Goal: Task Accomplishment & Management: Manage account settings

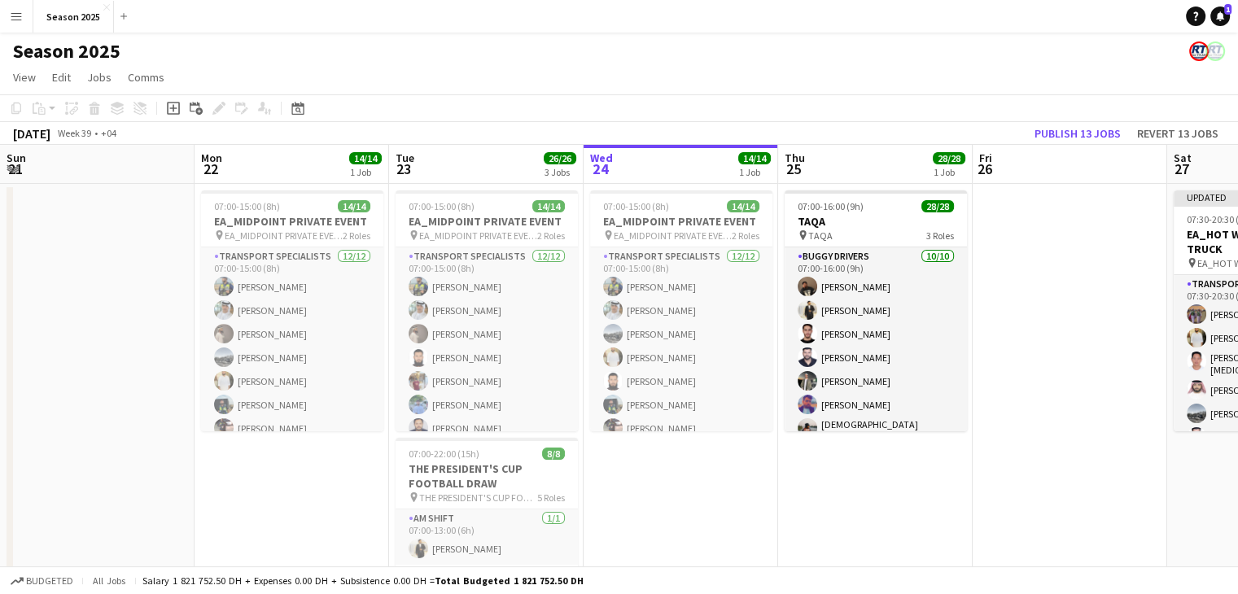
scroll to position [0, 390]
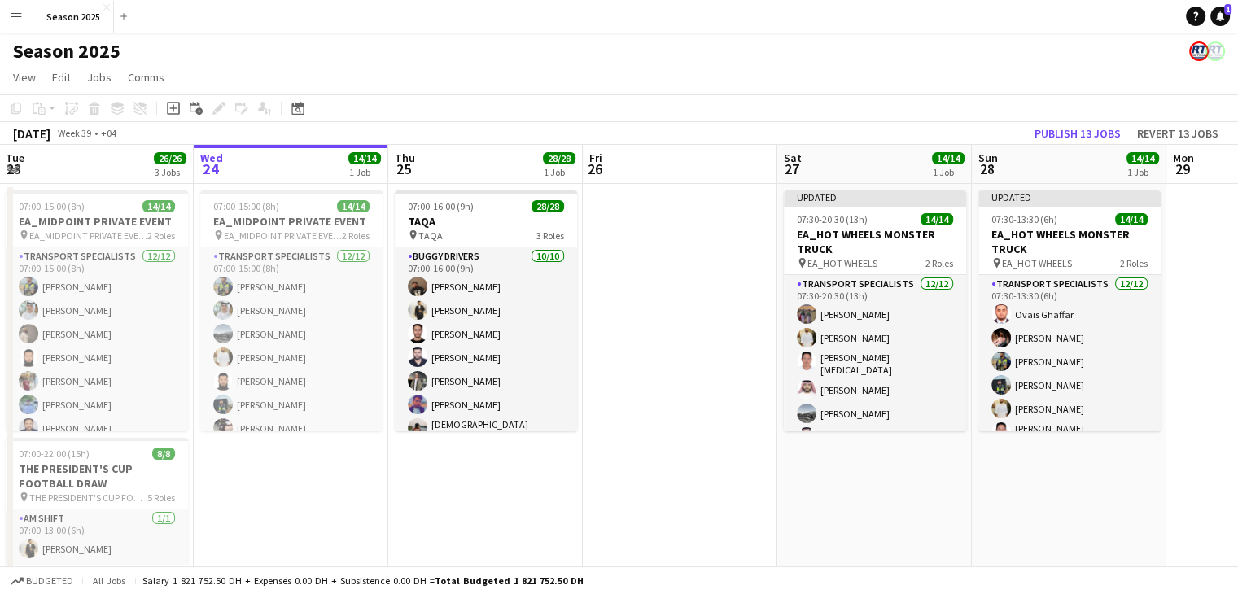
click at [625, 333] on app-date-cell at bounding box center [680, 551] width 195 height 734
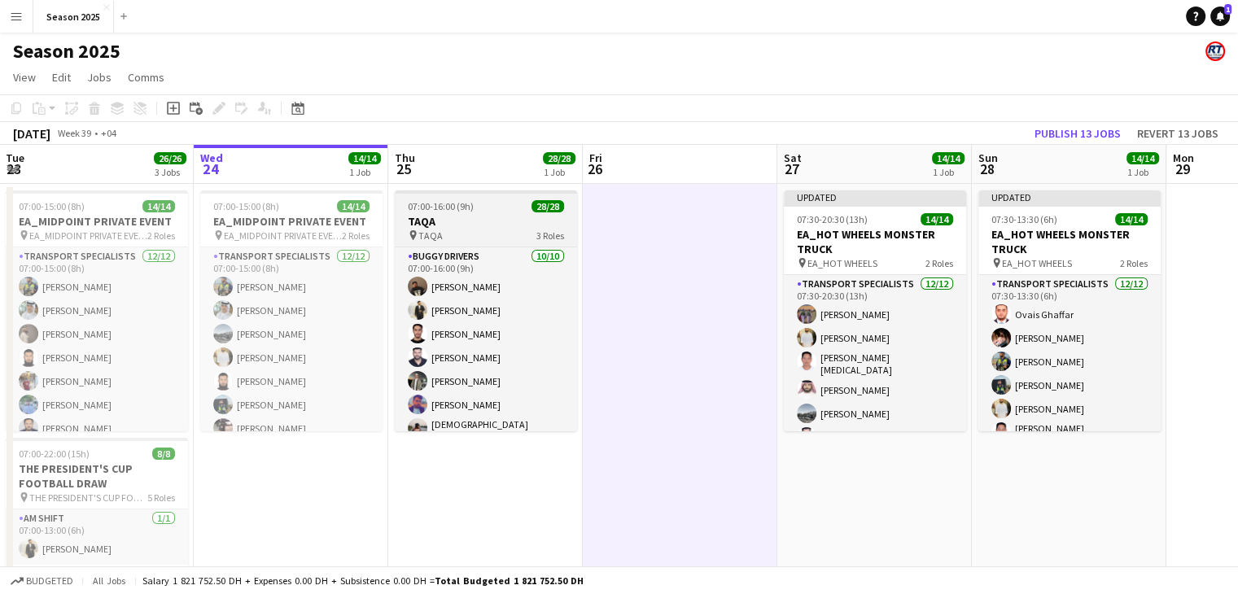
click at [483, 226] on h3 "TAQA" at bounding box center [486, 221] width 182 height 15
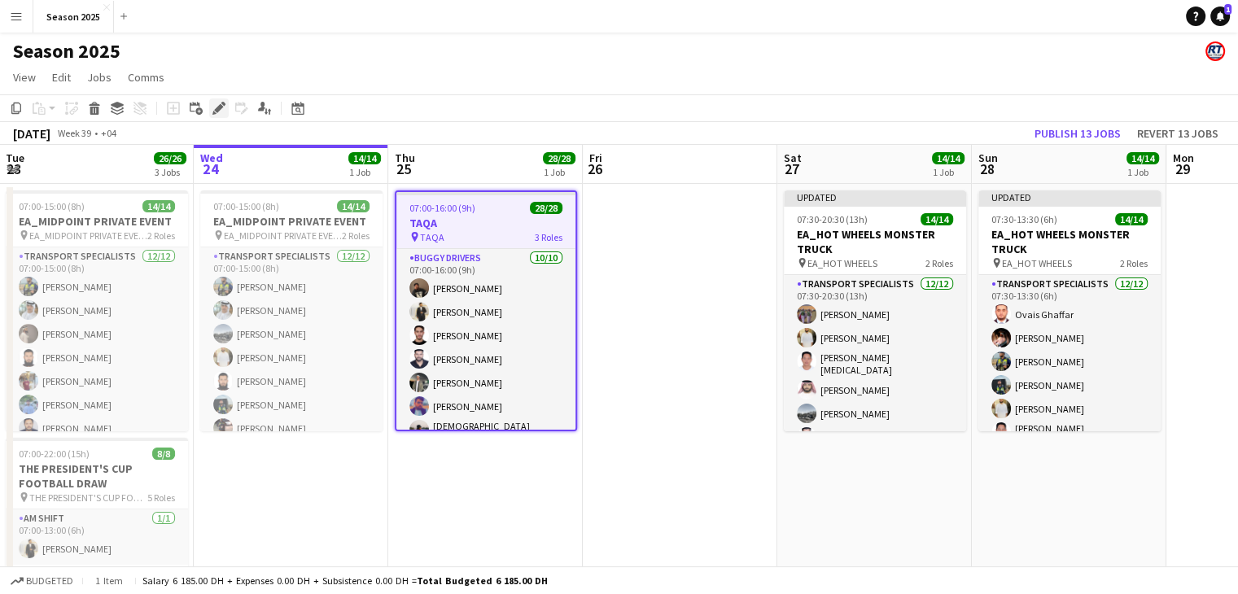
click at [216, 108] on icon at bounding box center [218, 108] width 9 height 9
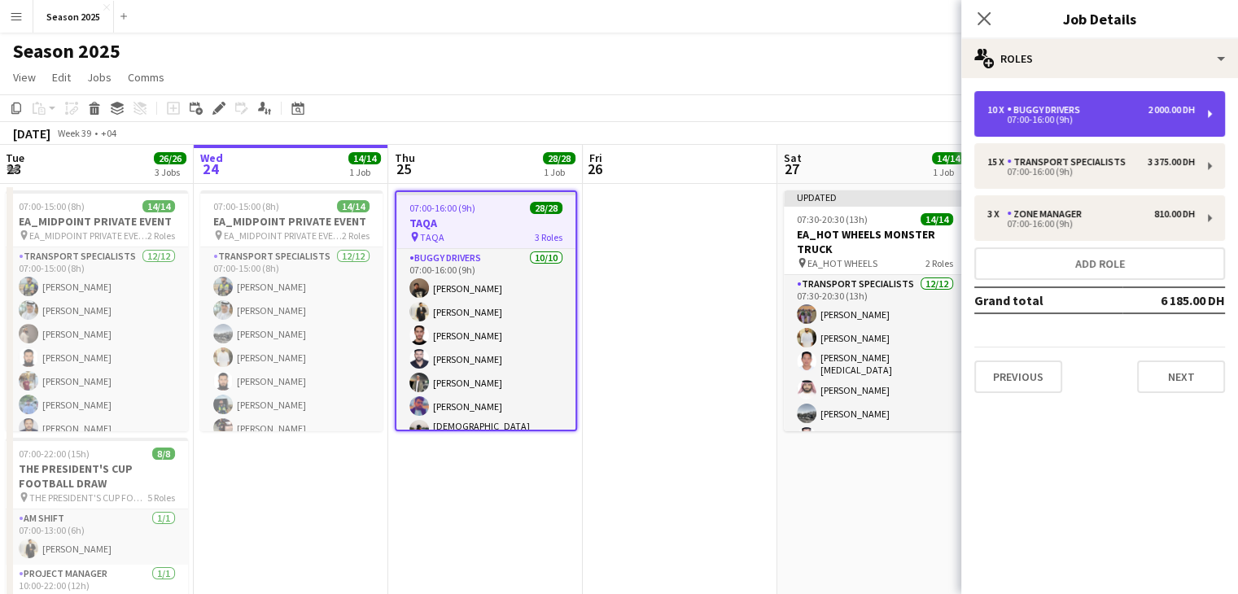
click at [1098, 127] on div "10 x BUGGY DRIVERS 2 000.00 DH 07:00-16:00 (9h)" at bounding box center [1100, 114] width 251 height 46
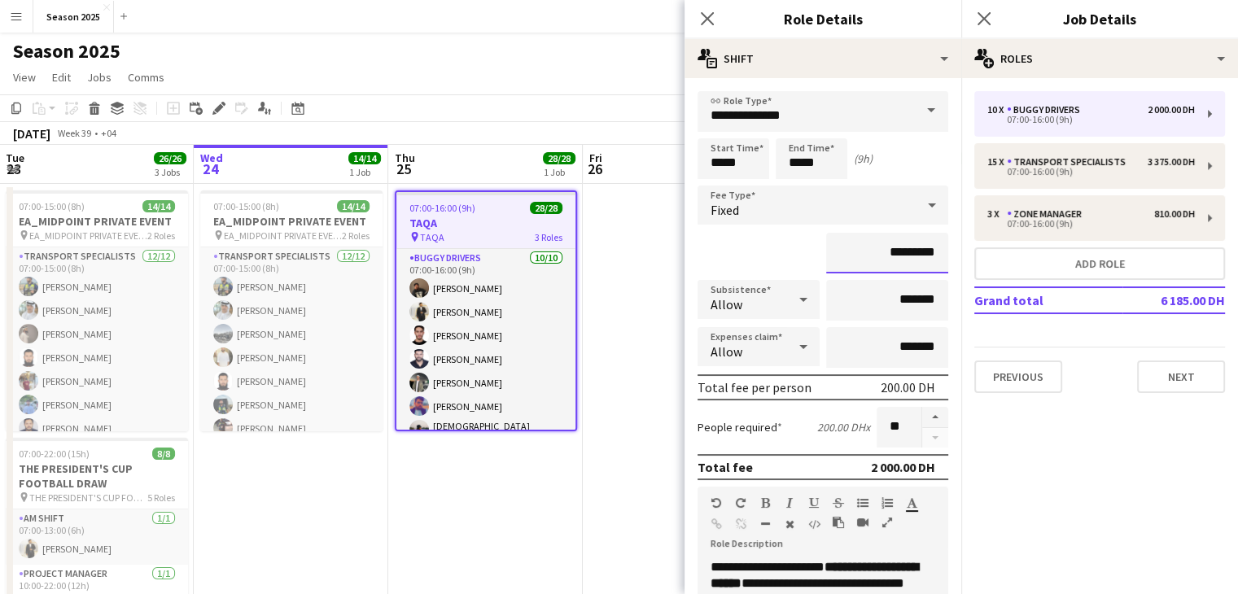
drag, startPoint x: 886, startPoint y: 254, endPoint x: 861, endPoint y: 252, distance: 24.5
click at [861, 252] on input "*********" at bounding box center [887, 253] width 122 height 41
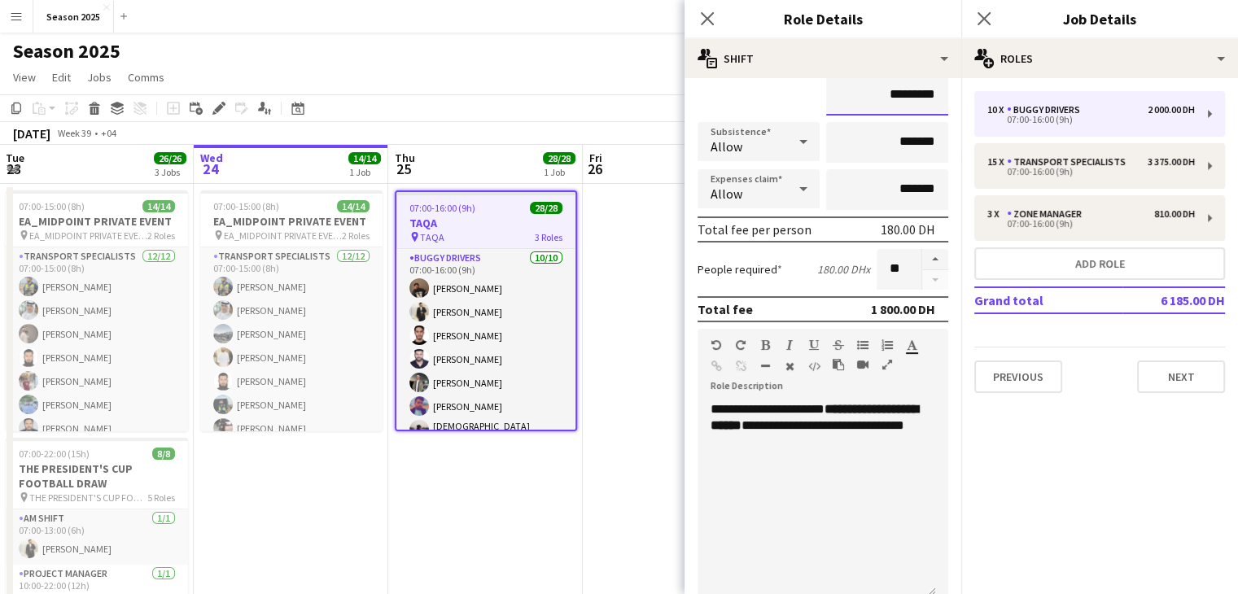
scroll to position [425, 0]
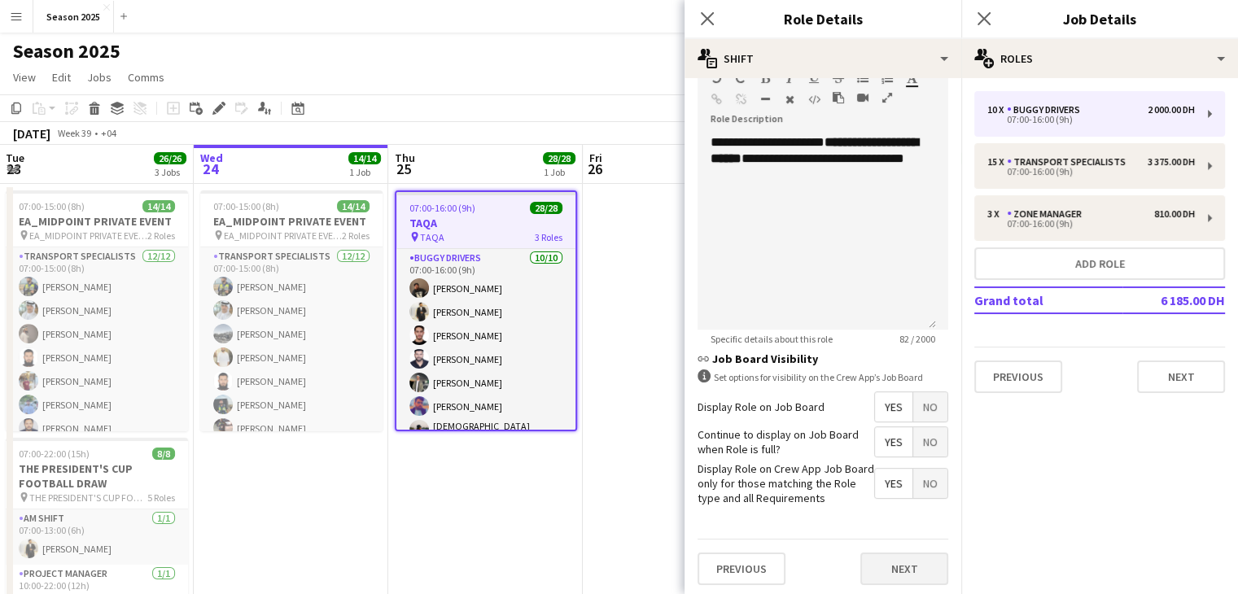
type input "*********"
click at [916, 564] on button "Next" at bounding box center [905, 569] width 88 height 33
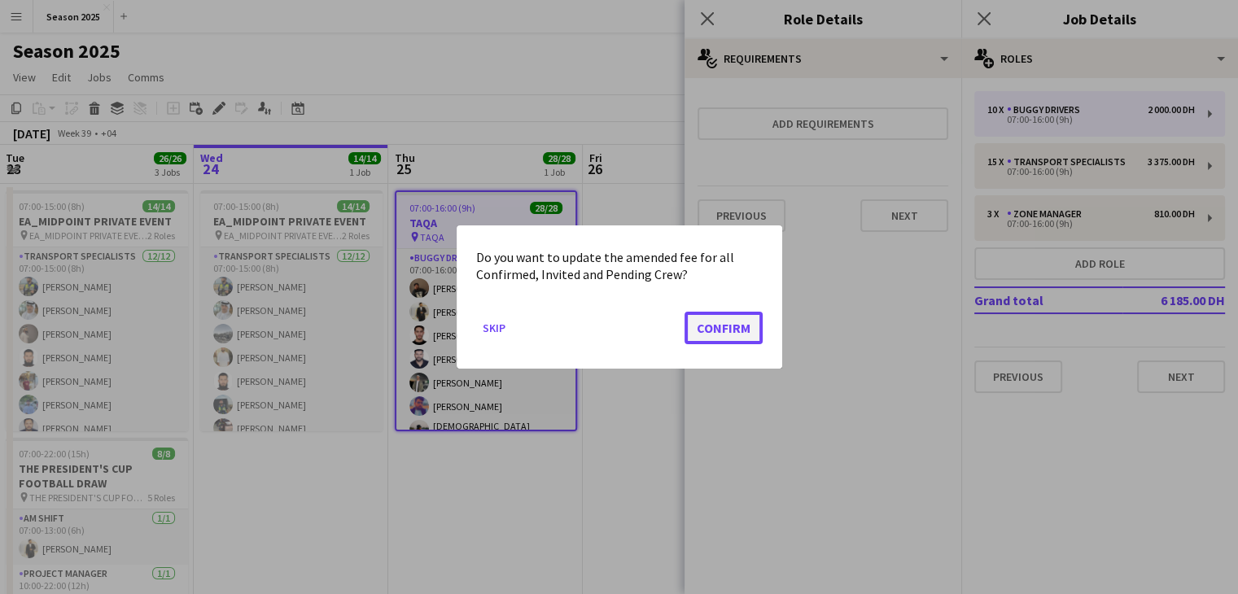
click at [743, 327] on button "Confirm" at bounding box center [724, 328] width 78 height 33
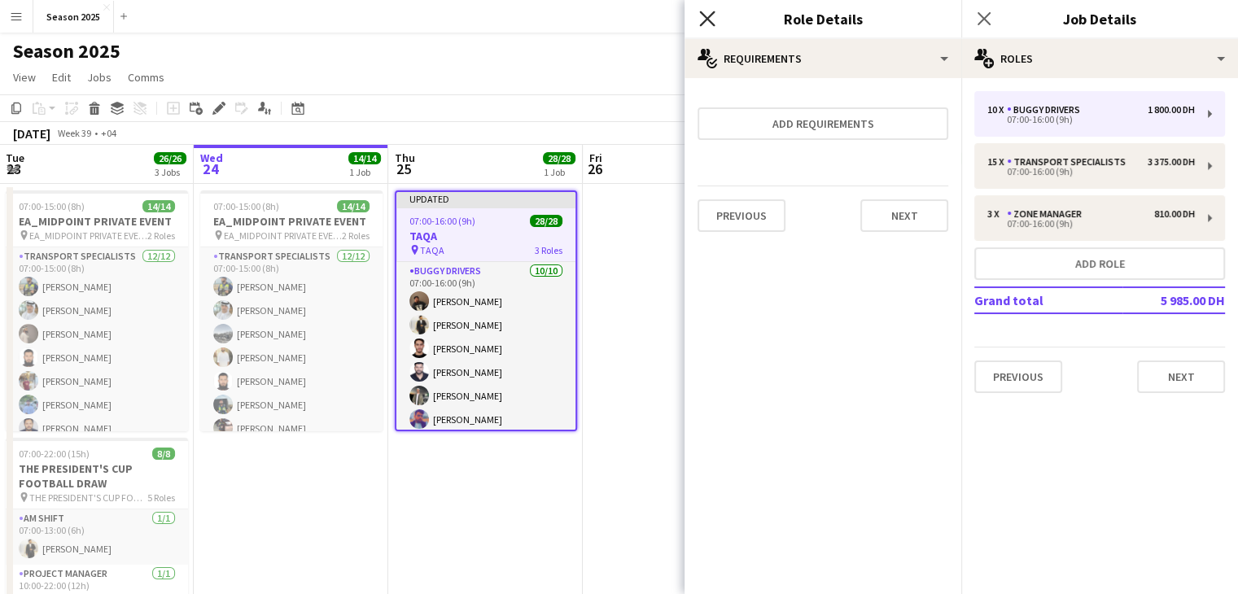
click at [704, 14] on icon "Close pop-in" at bounding box center [706, 18] width 15 height 15
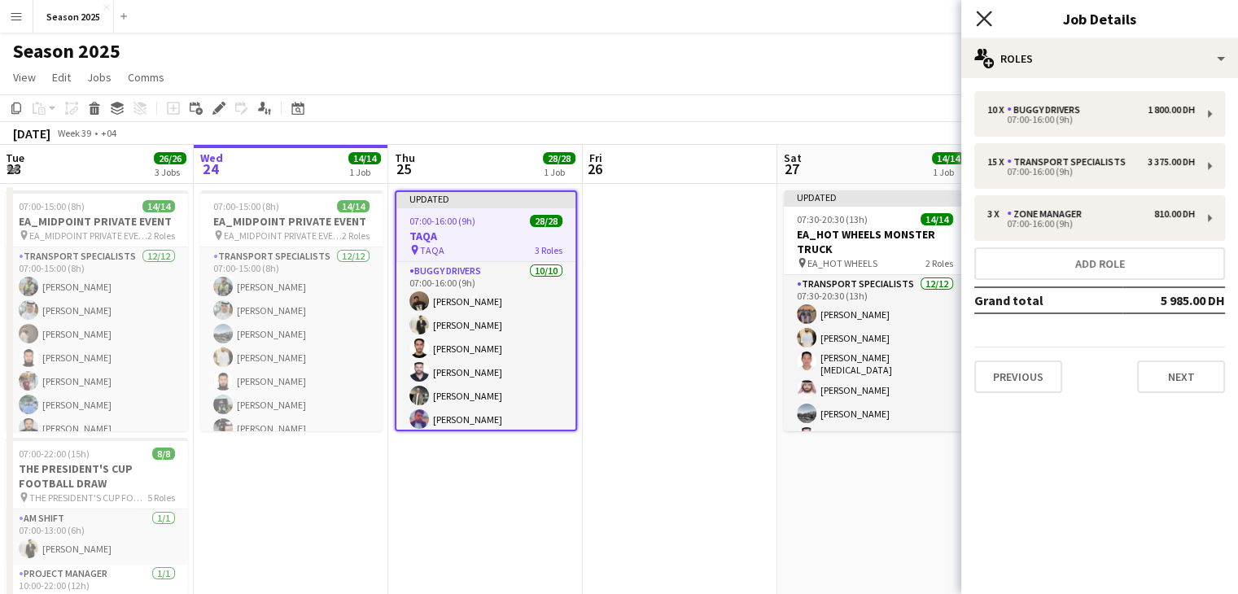
click at [988, 20] on icon "Close pop-in" at bounding box center [983, 18] width 15 height 15
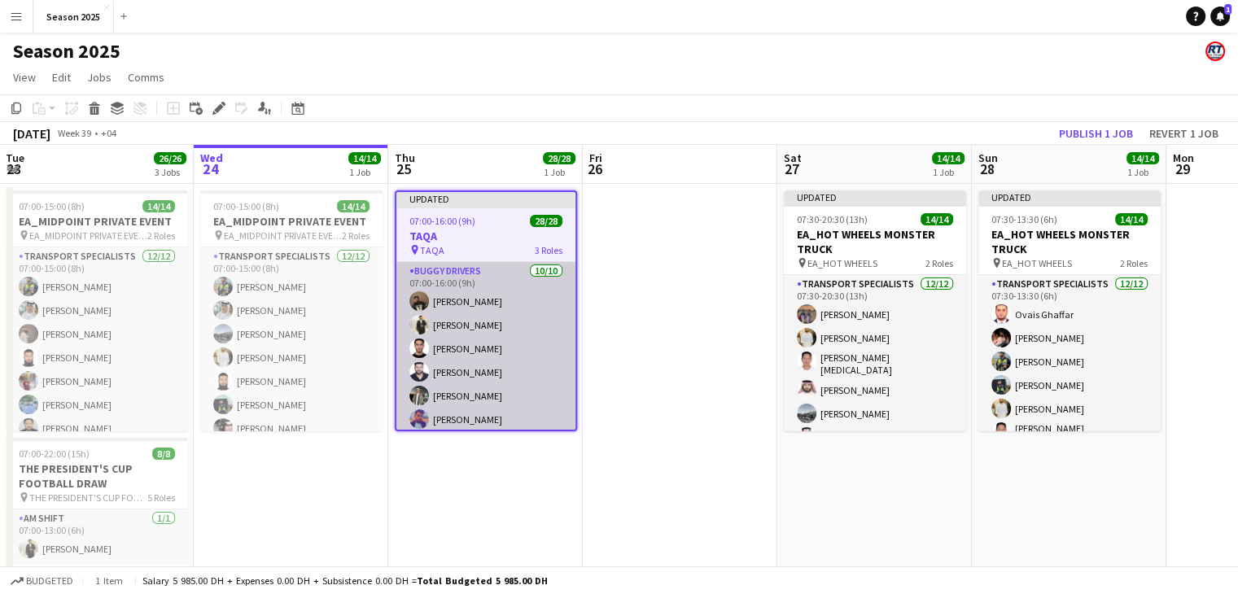
click at [513, 372] on app-card-role "BUGGY DRIVERS [DATE] 07:00-16:00 (9h) [PERSON_NAME] Fahad Aziz [PERSON_NAME] An…" at bounding box center [486, 398] width 179 height 273
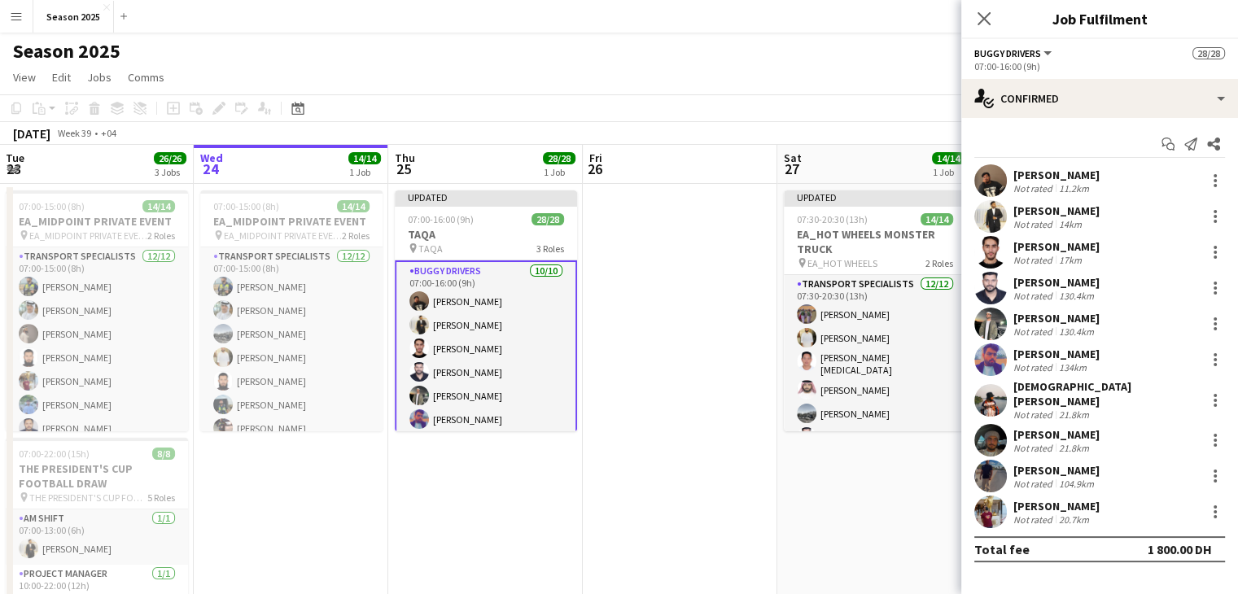
click at [721, 343] on app-date-cell at bounding box center [680, 551] width 195 height 734
